Goal: Task Accomplishment & Management: Understand process/instructions

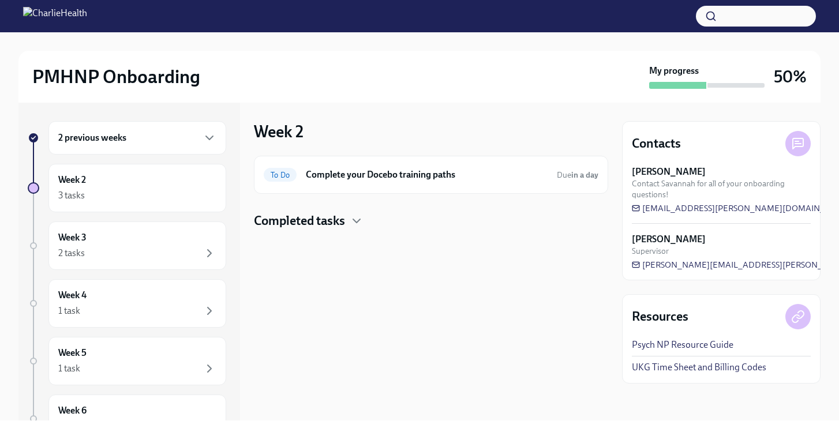
click at [336, 221] on h4 "Completed tasks" at bounding box center [299, 220] width 91 height 17
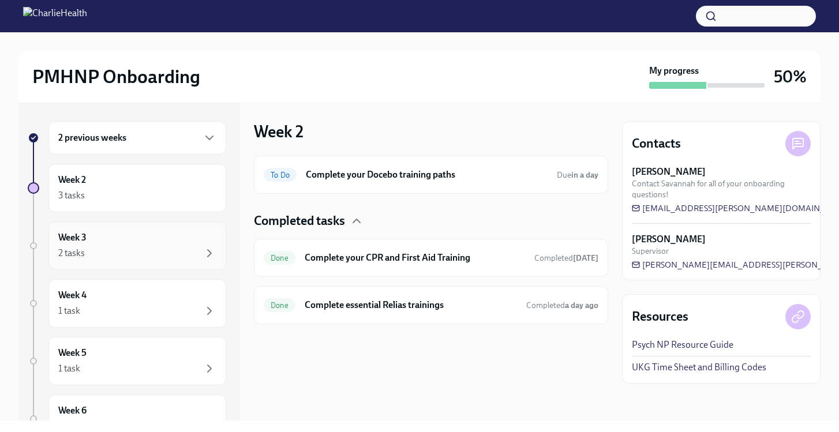
click at [159, 231] on div "Week 3 2 tasks" at bounding box center [137, 245] width 158 height 29
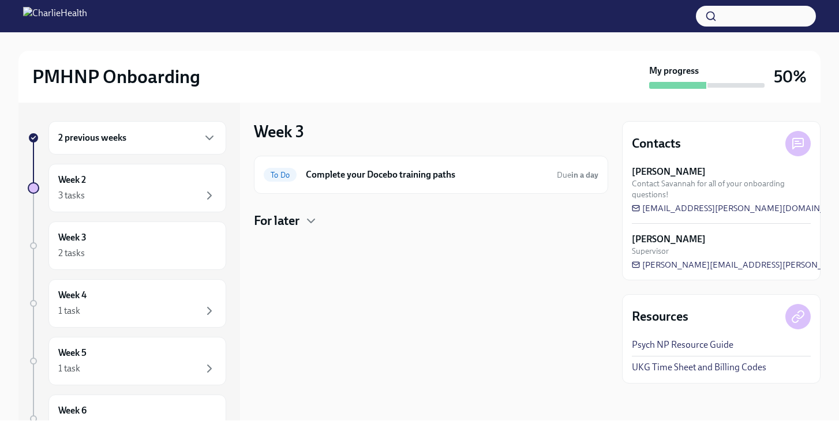
click at [293, 226] on h4 "For later" at bounding box center [277, 220] width 46 height 17
click at [190, 289] on div "Week 4 1 task" at bounding box center [137, 303] width 178 height 48
click at [197, 241] on div "Week 3 2 tasks" at bounding box center [137, 245] width 158 height 29
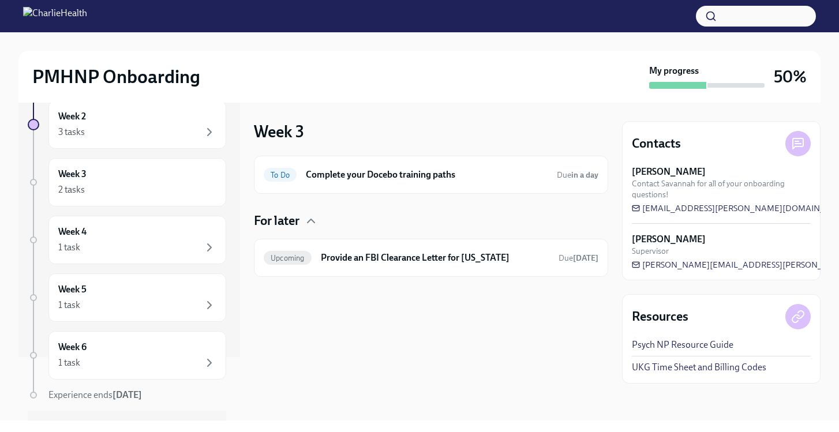
scroll to position [70, 0]
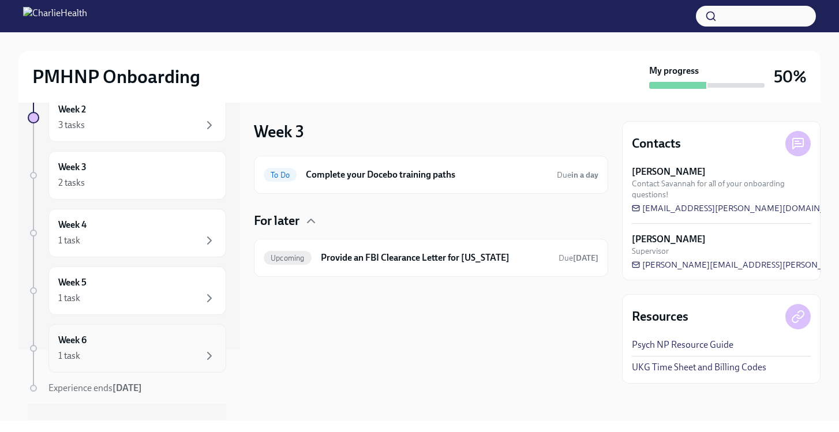
click at [122, 334] on div "Week 6 1 task" at bounding box center [137, 348] width 178 height 48
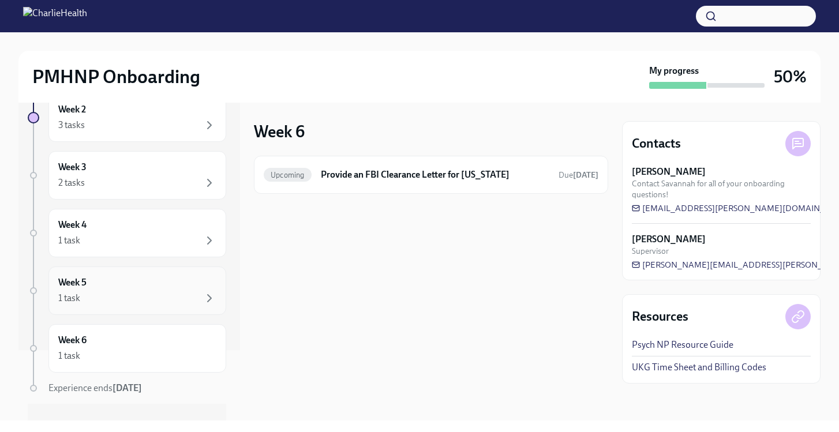
click at [148, 298] on div "1 task" at bounding box center [137, 298] width 158 height 14
click at [356, 175] on h6 "Provide an FBI Clearance Letter for [US_STATE]" at bounding box center [435, 175] width 229 height 13
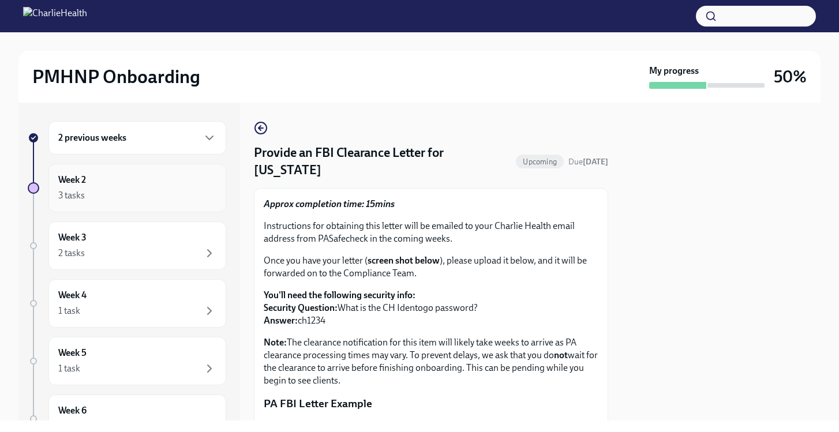
click at [157, 186] on div "Week 2 3 tasks" at bounding box center [137, 188] width 158 height 29
